Goal: Complete application form

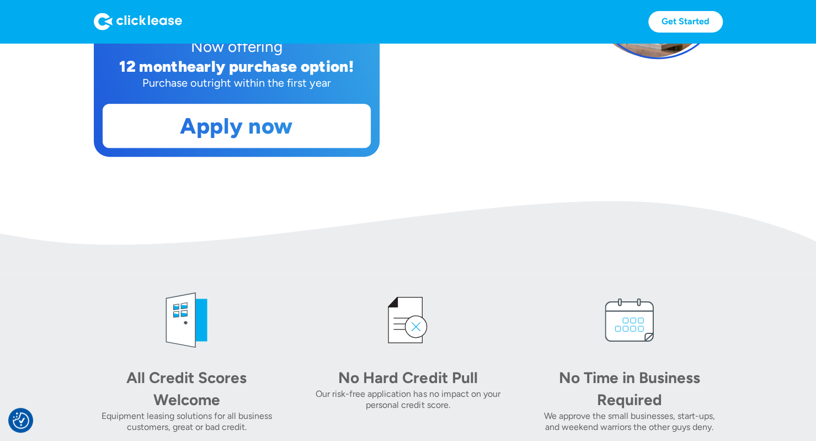
scroll to position [319, 0]
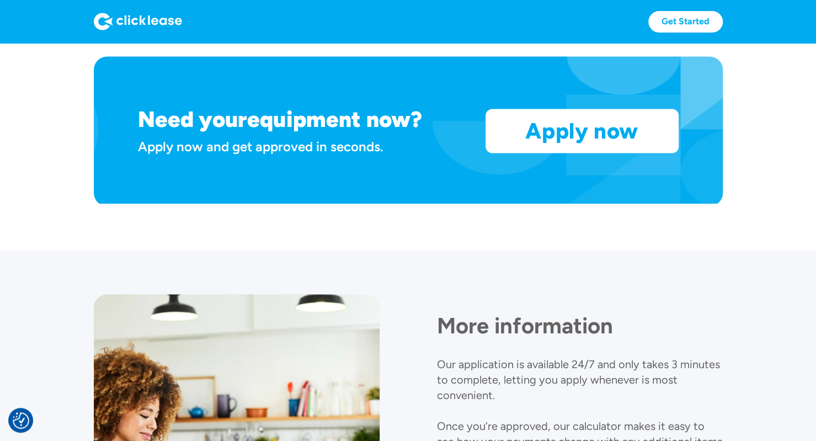
scroll to position [936, 0]
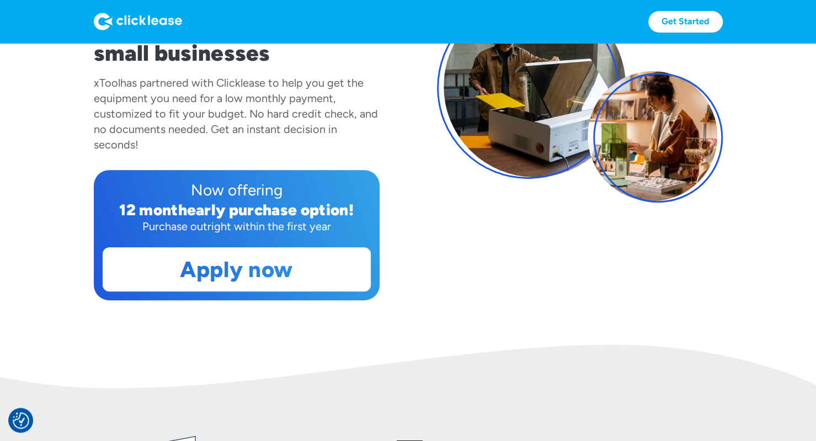
scroll to position [169, 0]
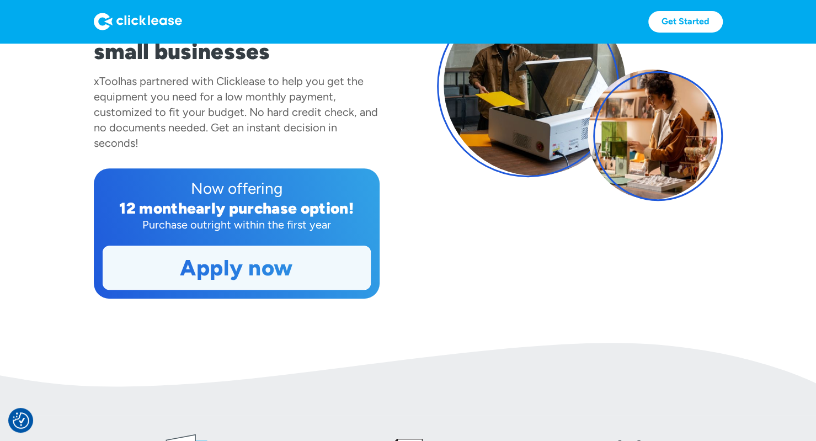
click at [295, 264] on link "Apply now" at bounding box center [236, 267] width 267 height 43
